Goal: Navigation & Orientation: Find specific page/section

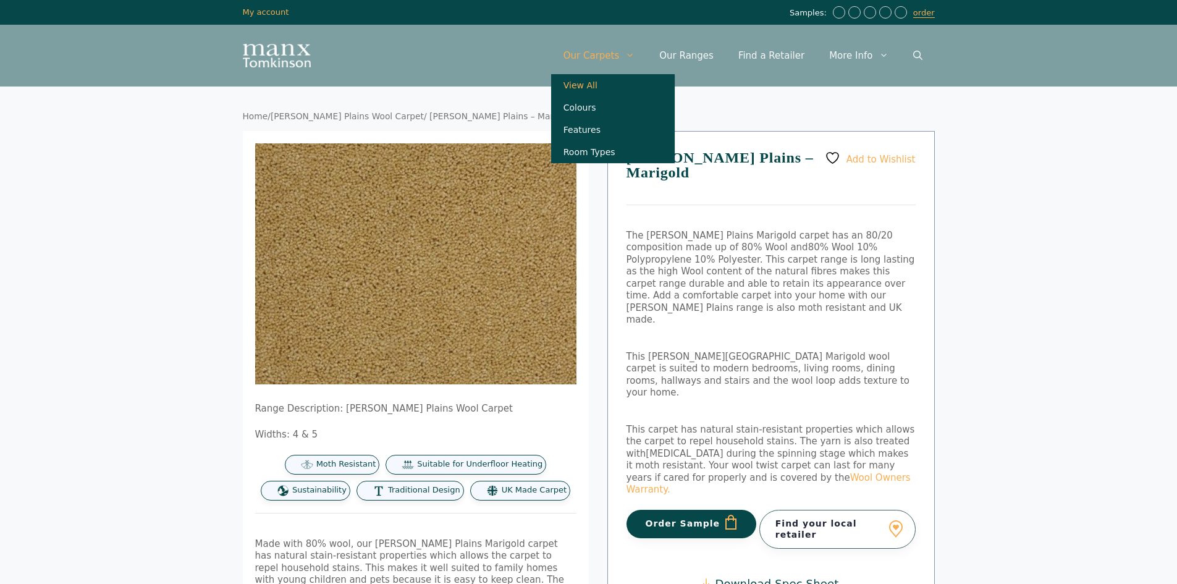
click at [602, 88] on link "View All" at bounding box center [613, 85] width 124 height 22
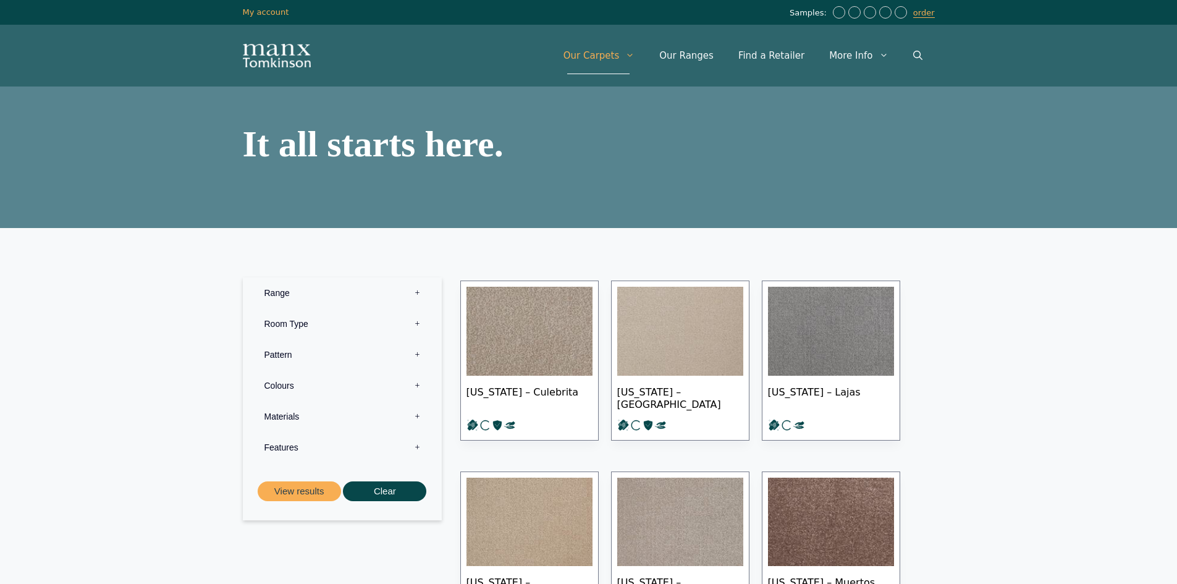
click at [410, 292] on label "Range 0" at bounding box center [342, 292] width 180 height 31
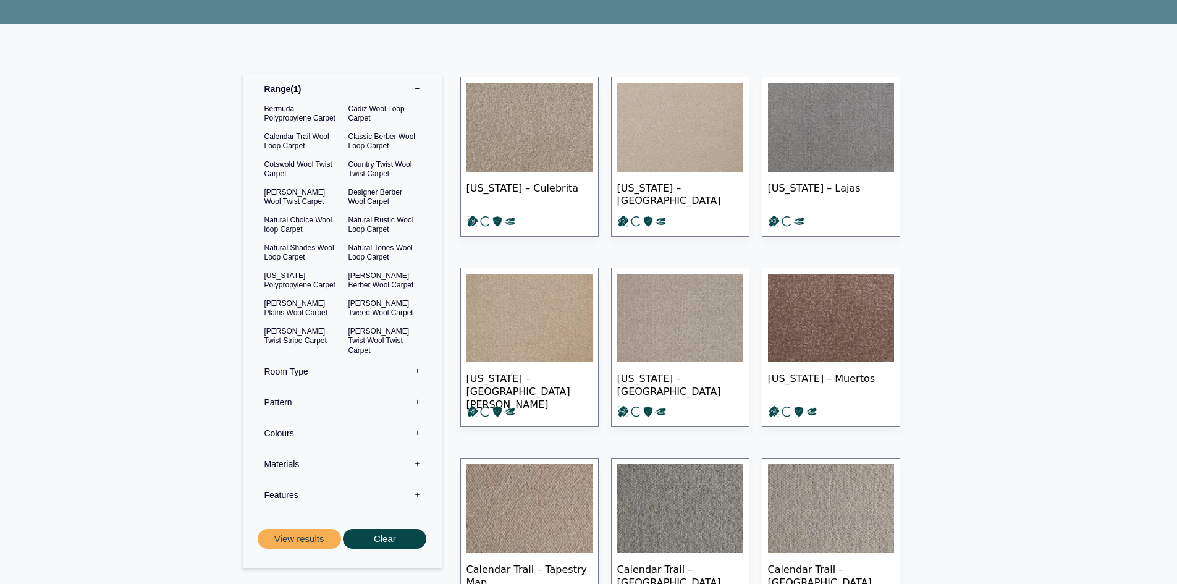
scroll to position [309, 0]
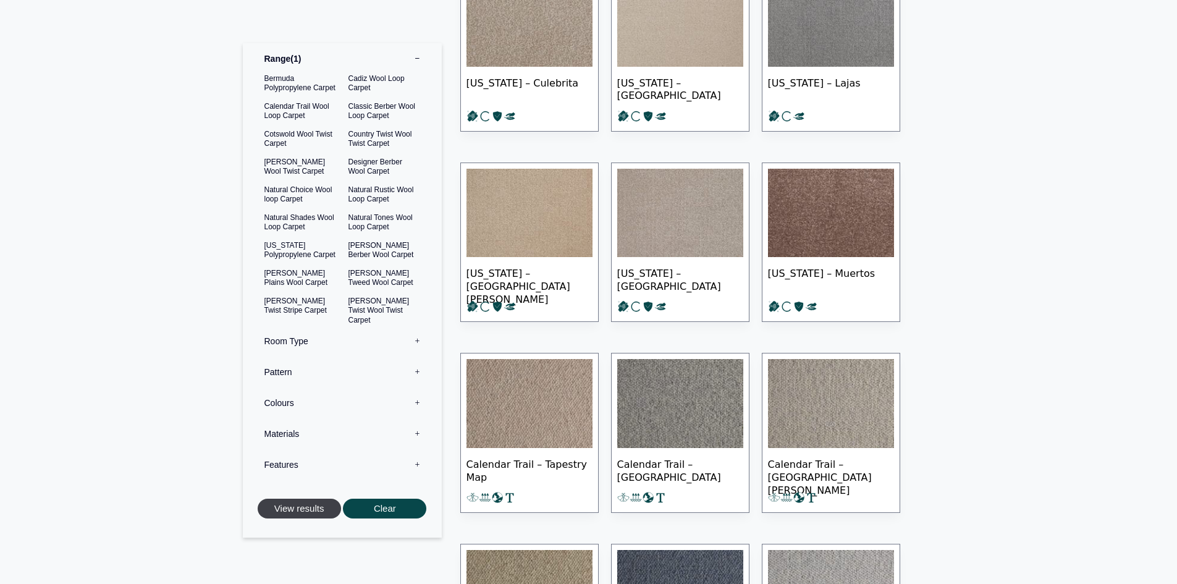
click at [321, 512] on button "View results" at bounding box center [299, 509] width 83 height 20
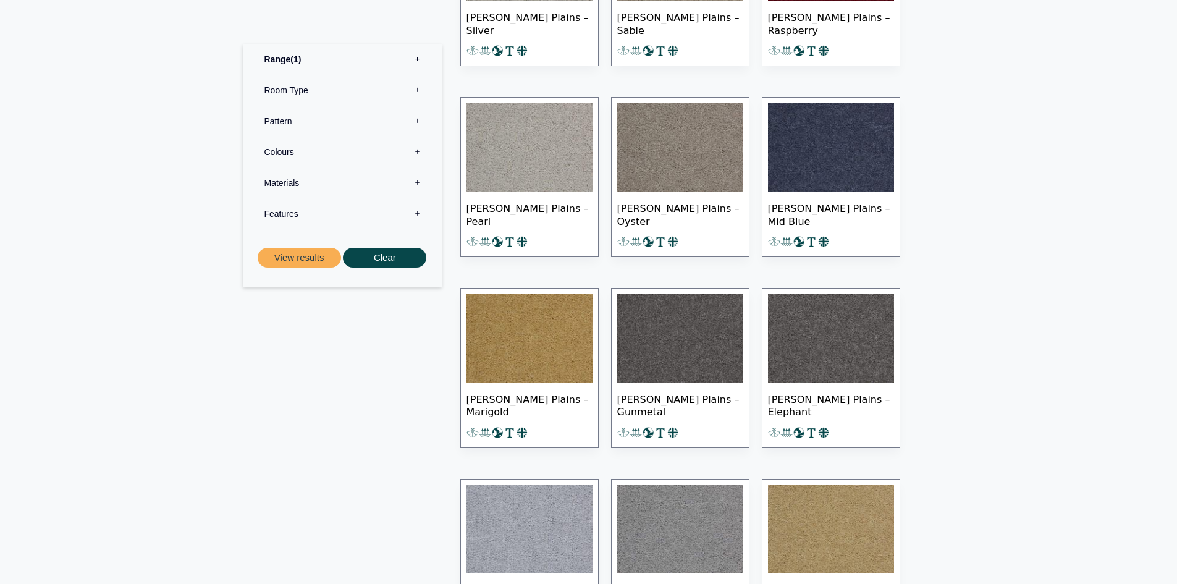
scroll to position [927, 0]
